Goal: Task Accomplishment & Management: Manage account settings

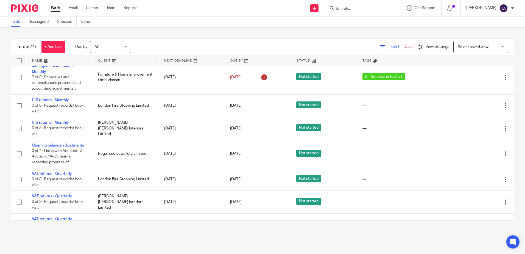
scroll to position [1181, 0]
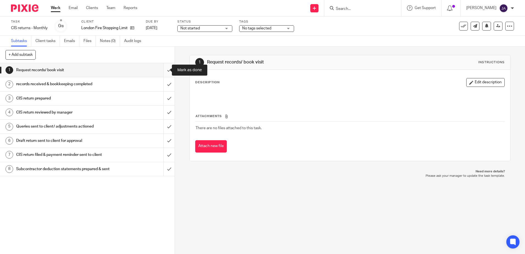
click at [166, 68] on input "submit" at bounding box center [87, 70] width 175 height 14
click at [165, 86] on input "submit" at bounding box center [87, 84] width 175 height 14
click at [166, 97] on input "submit" at bounding box center [87, 98] width 175 height 14
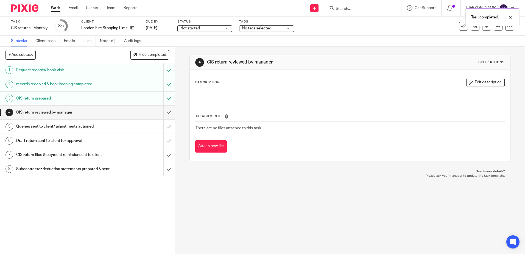
click at [192, 26] on span "Not started" at bounding box center [200, 29] width 41 height 6
click at [192, 43] on li "In progress" at bounding box center [205, 48] width 54 height 11
click at [248, 34] on div "Task CIS returns - Monthly Save CIS returns - Monthly 3 /8 Client London Fire S…" at bounding box center [262, 25] width 525 height 19
click at [261, 30] on span "No tags selected" at bounding box center [256, 28] width 29 height 4
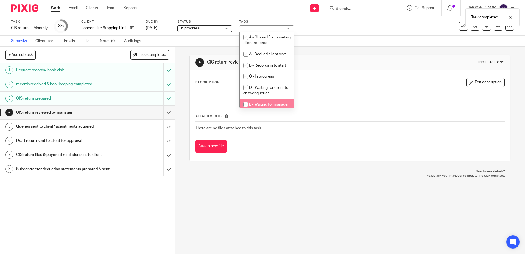
click at [268, 102] on li "E - Waiting for manager review/approval" at bounding box center [267, 107] width 54 height 17
checkbox input "true"
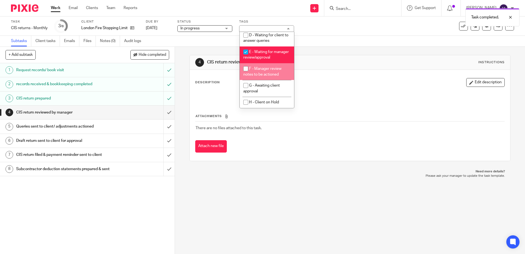
scroll to position [55, 0]
click at [357, 42] on div "Subtasks Client tasks Emails Files Notes (0) Audit logs" at bounding box center [262, 41] width 525 height 11
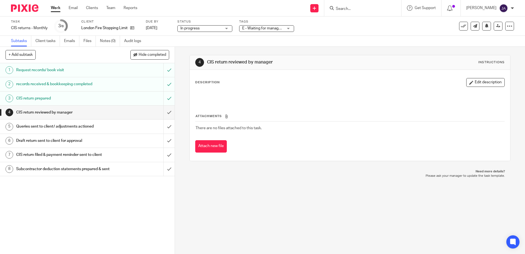
click at [498, 26] on div at bounding box center [520, 25] width 54 height 1
click at [496, 26] on icon at bounding box center [498, 26] width 4 height 4
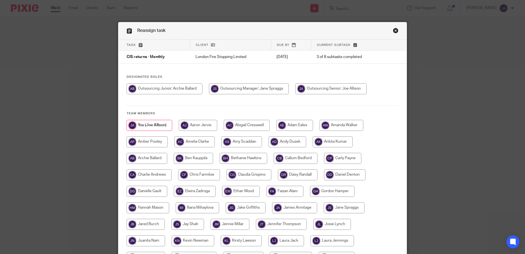
click at [211, 88] on input "radio" at bounding box center [249, 88] width 80 height 11
radio input "true"
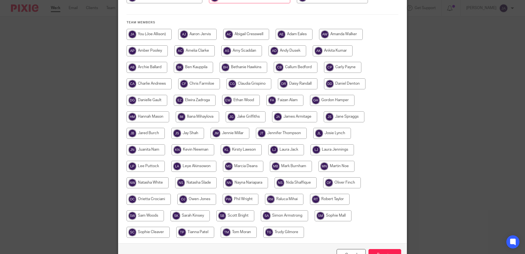
scroll to position [125, 0]
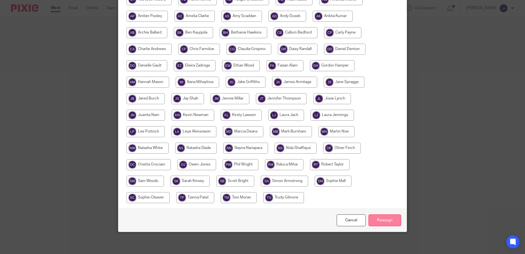
click at [387, 220] on input "Reassign" at bounding box center [384, 220] width 33 height 12
